Goal: Find contact information: Find contact information

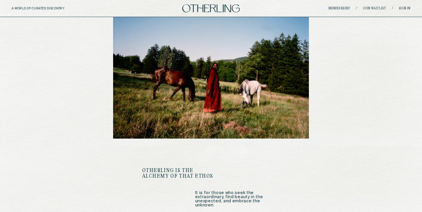
scroll to position [839, 0]
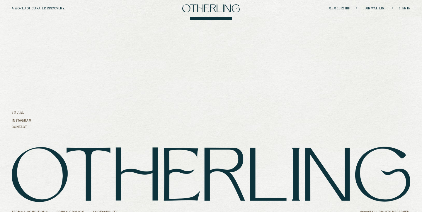
click at [20, 125] on link "Contact" at bounding box center [22, 127] width 20 height 4
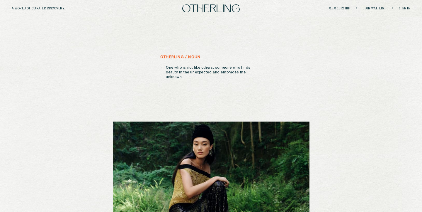
click at [345, 7] on link "Membership" at bounding box center [339, 9] width 22 height 4
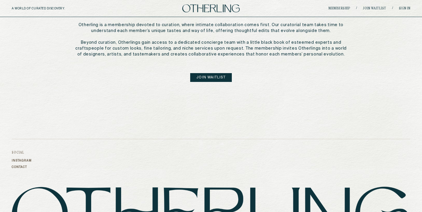
scroll to position [361, 0]
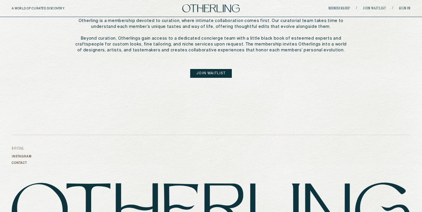
click at [21, 161] on link "Contact" at bounding box center [22, 163] width 20 height 4
